Goal: Communication & Community: Ask a question

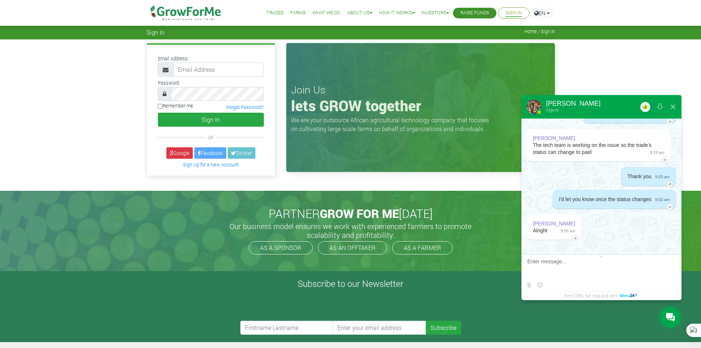
type input "233241790365@growforme.com"
click at [204, 120] on button "Sign In" at bounding box center [211, 120] width 106 height 14
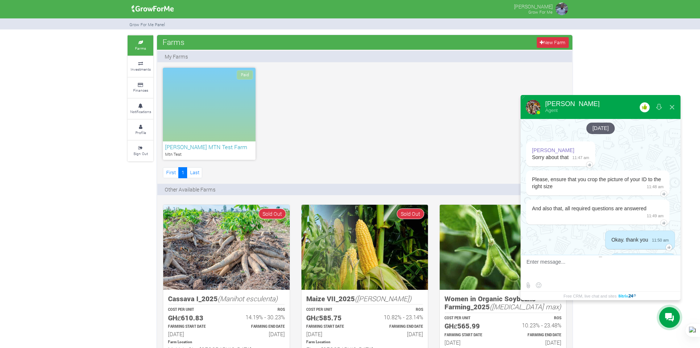
scroll to position [1556, 0]
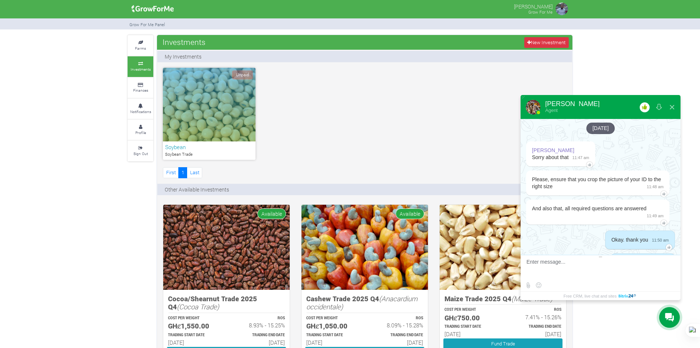
scroll to position [1556, 0]
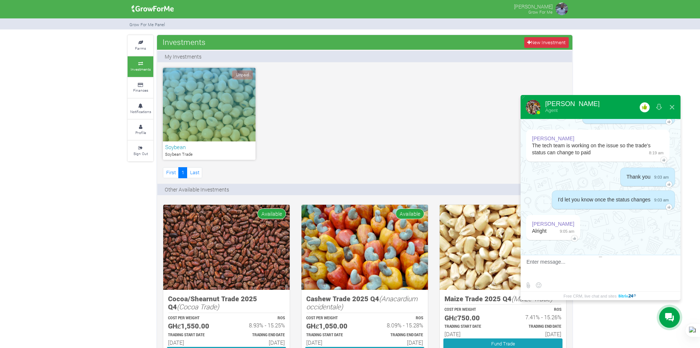
click at [560, 268] on textarea at bounding box center [600, 269] width 146 height 20
click at [0, 0] on div "still hasn't" at bounding box center [0, 0] width 0 height 0
type textarea "Hi [PERSON_NAME], The status of my trade still hasn't changed. Any updates on t…"
click at [592, 276] on textarea at bounding box center [594, 269] width 134 height 20
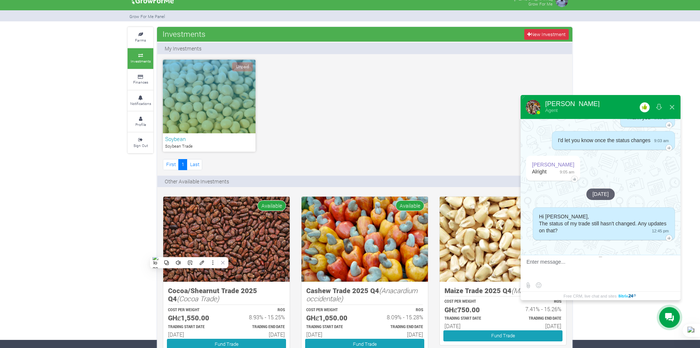
scroll to position [0, 0]
